Goal: Obtain resource: Download file/media

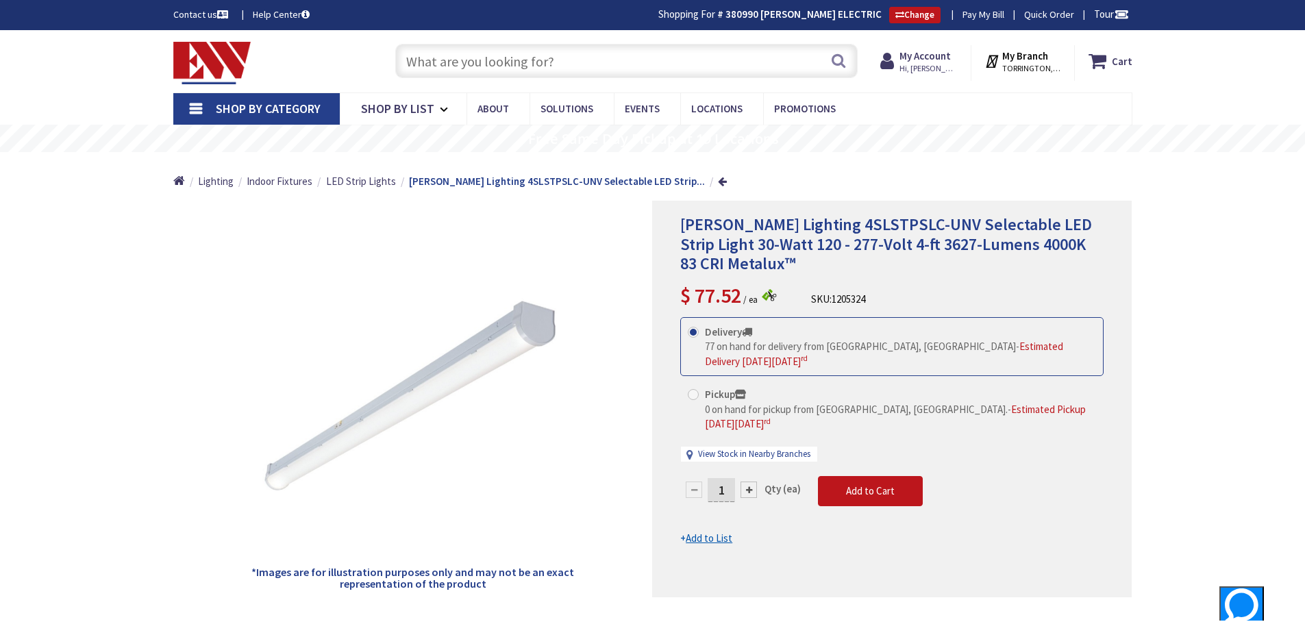
type input "[GEOGRAPHIC_DATA], [GEOGRAPHIC_DATA]"
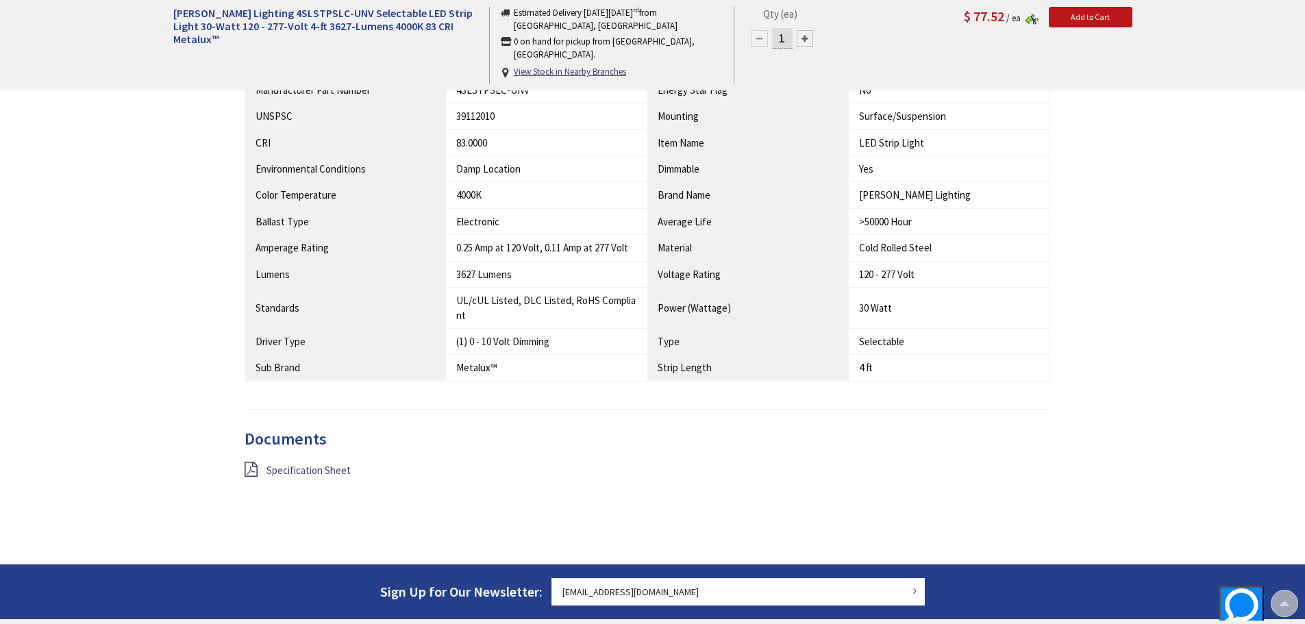
scroll to position [685, 0]
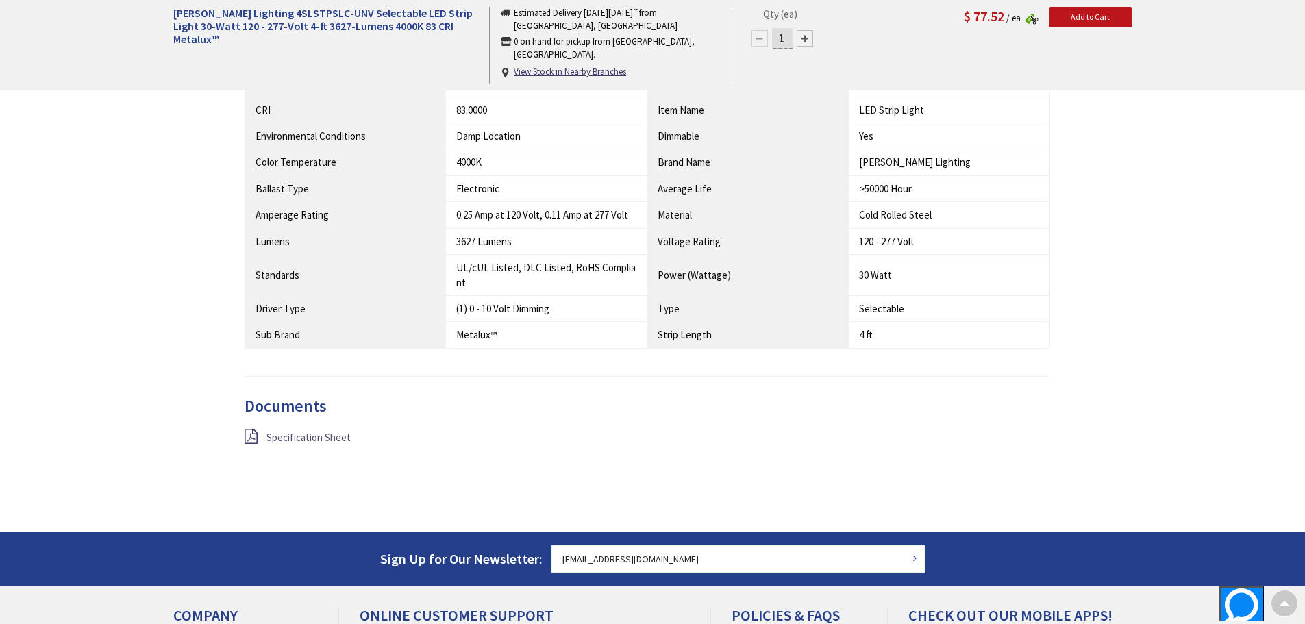
click at [303, 439] on span "Specification Sheet" at bounding box center [309, 437] width 84 height 13
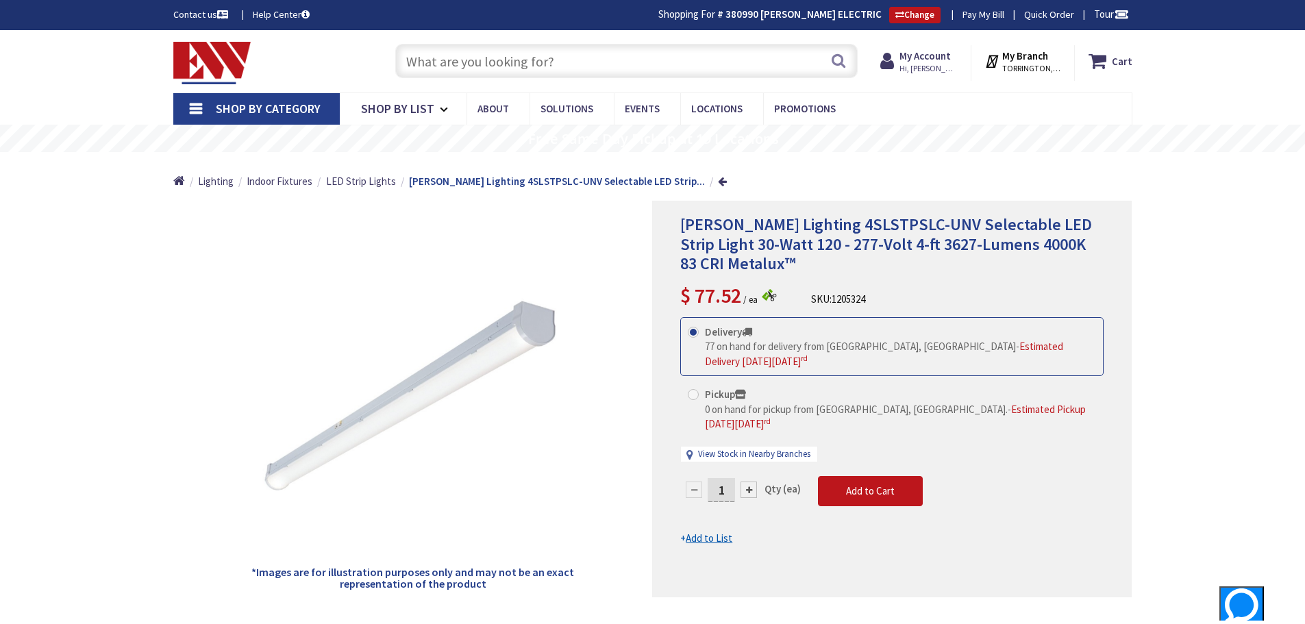
click at [190, 67] on img at bounding box center [212, 63] width 78 height 42
